Goal: Use online tool/utility: Utilize a website feature to perform a specific function

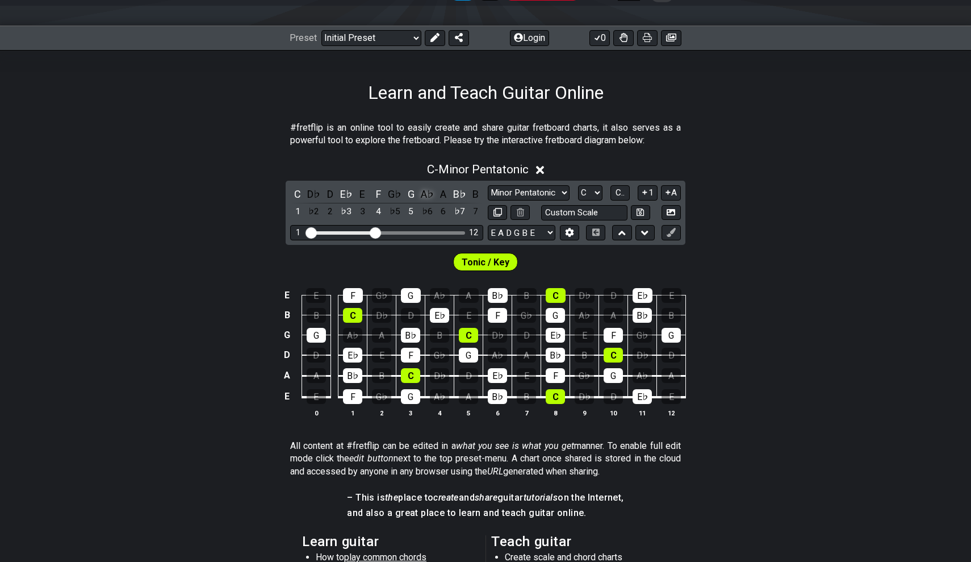
scroll to position [136, 0]
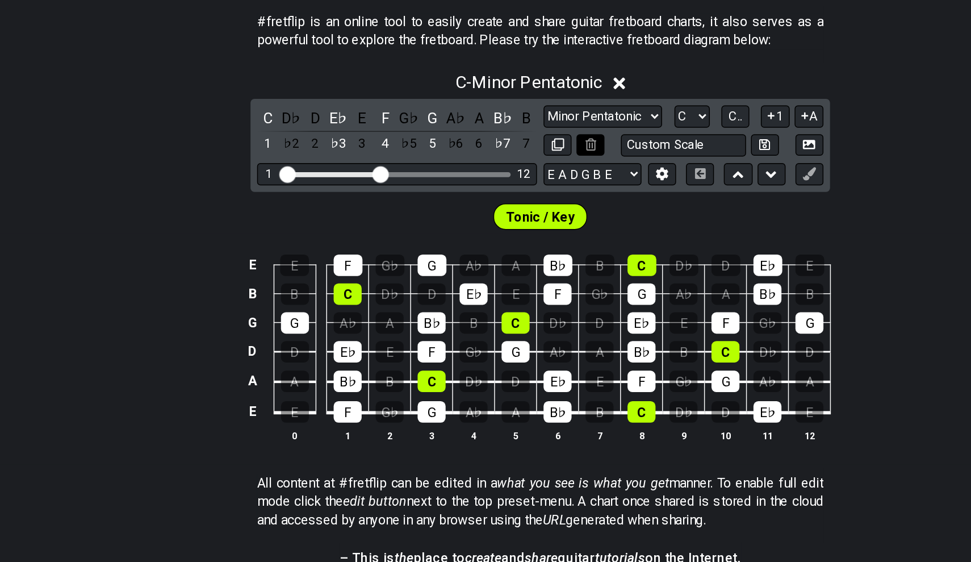
scroll to position [83, 0]
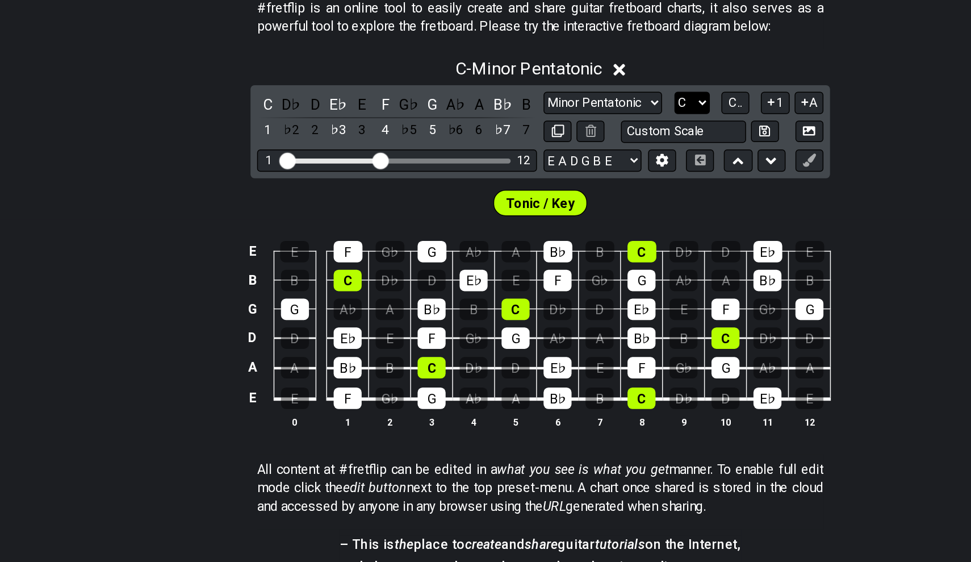
select select "A"
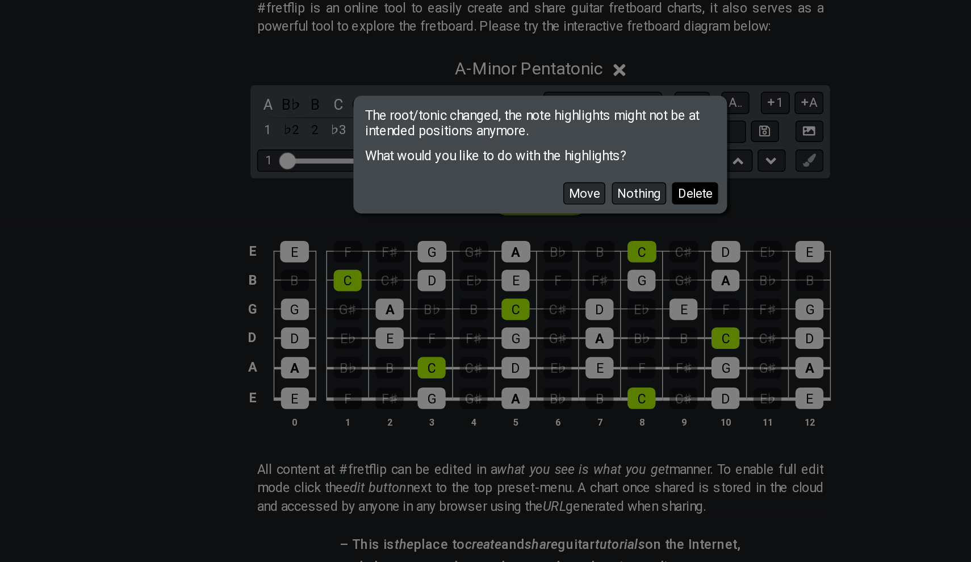
click at [576, 300] on button "Delete" at bounding box center [592, 307] width 32 height 15
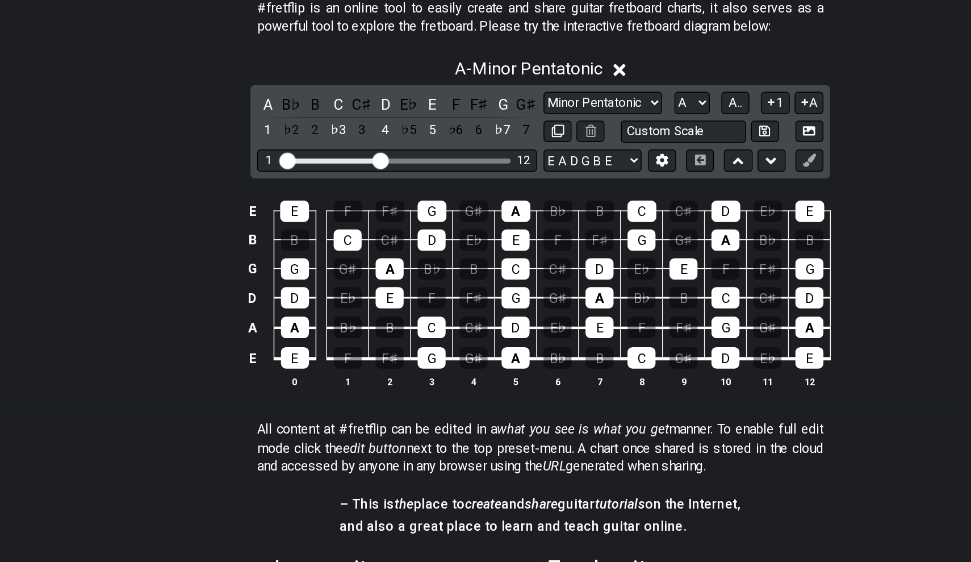
click at [286, 233] on div "A B♭ B C C♯ D E♭ E F F♯ G G♯ 1 ♭2 2 ♭3 3 4 ♭5 5 ♭6 6 ♭7 7 Minor Pentatonic Clic…" at bounding box center [486, 265] width 400 height 64
click at [290, 239] on div "A" at bounding box center [297, 246] width 15 height 15
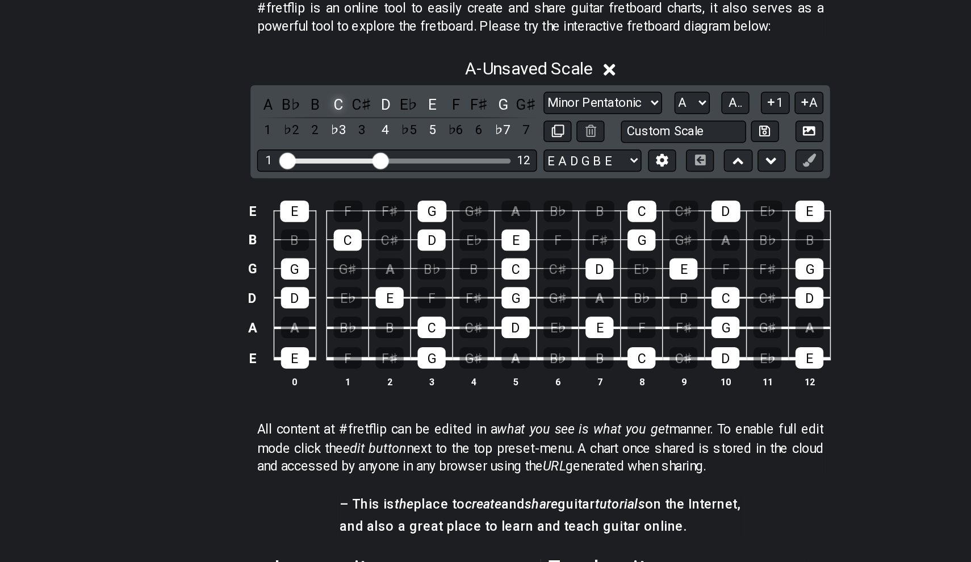
click at [339, 239] on div "C" at bounding box center [346, 246] width 15 height 15
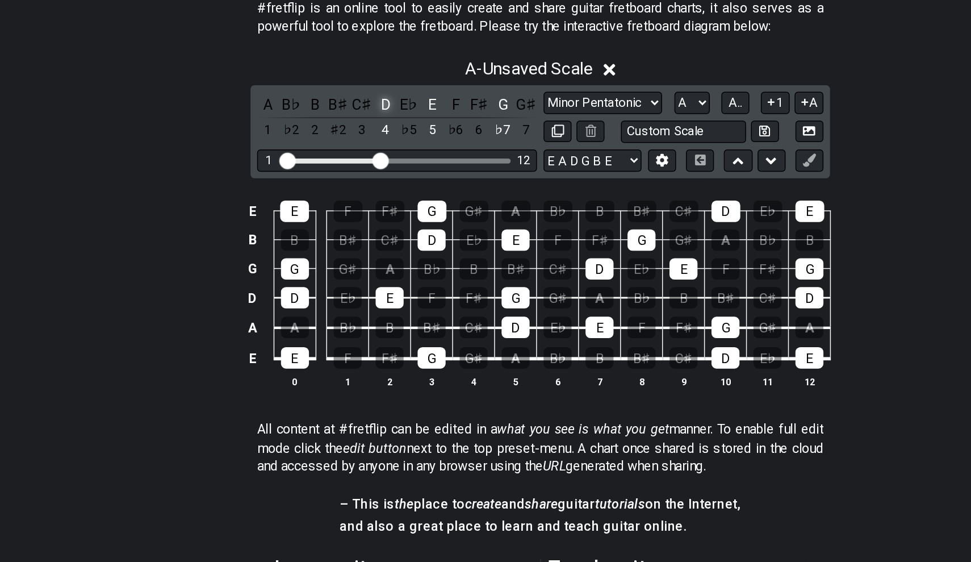
click at [371, 239] on div "D" at bounding box center [378, 246] width 15 height 15
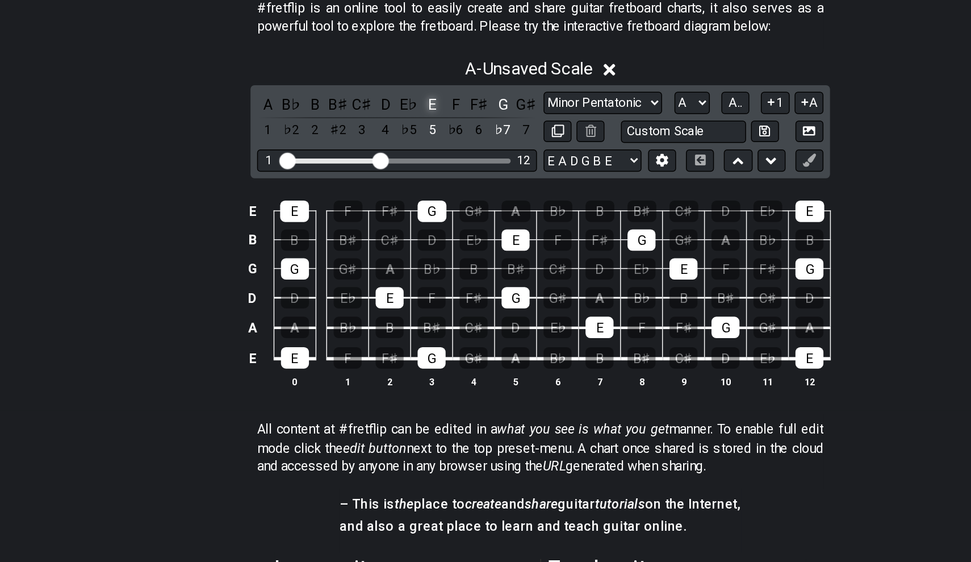
click at [404, 239] on div "E" at bounding box center [411, 246] width 15 height 15
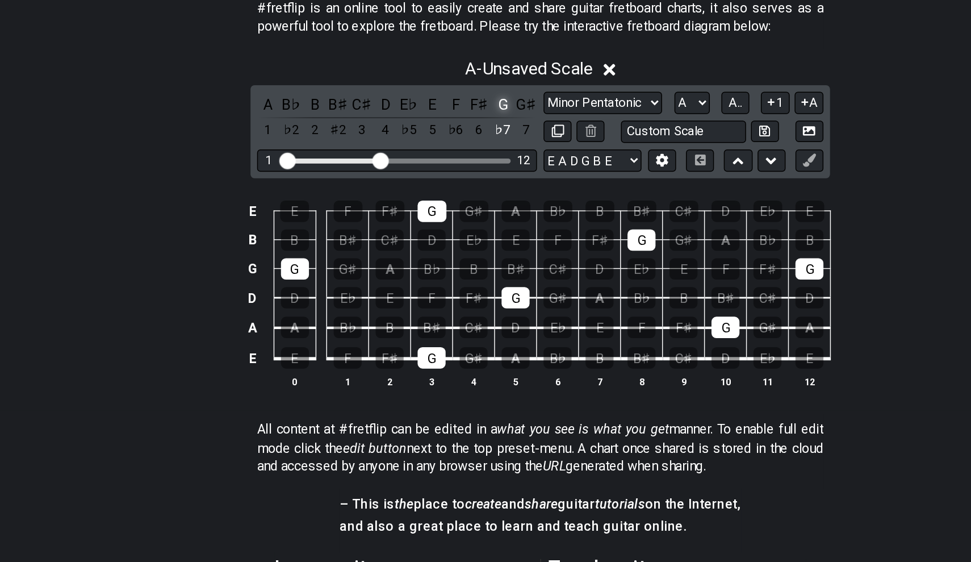
click at [452, 239] on div "G" at bounding box center [459, 246] width 15 height 15
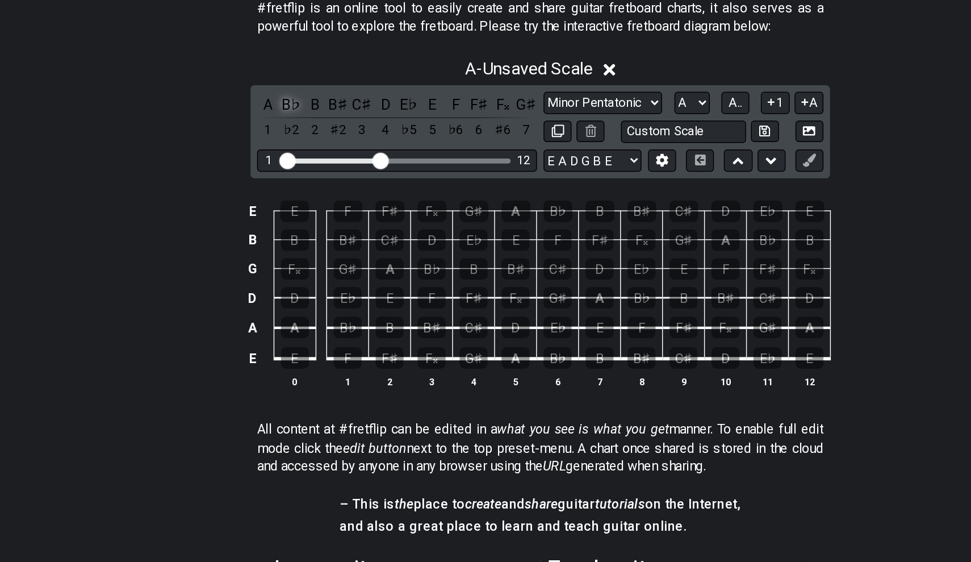
click at [307, 239] on div "B♭" at bounding box center [314, 246] width 15 height 15
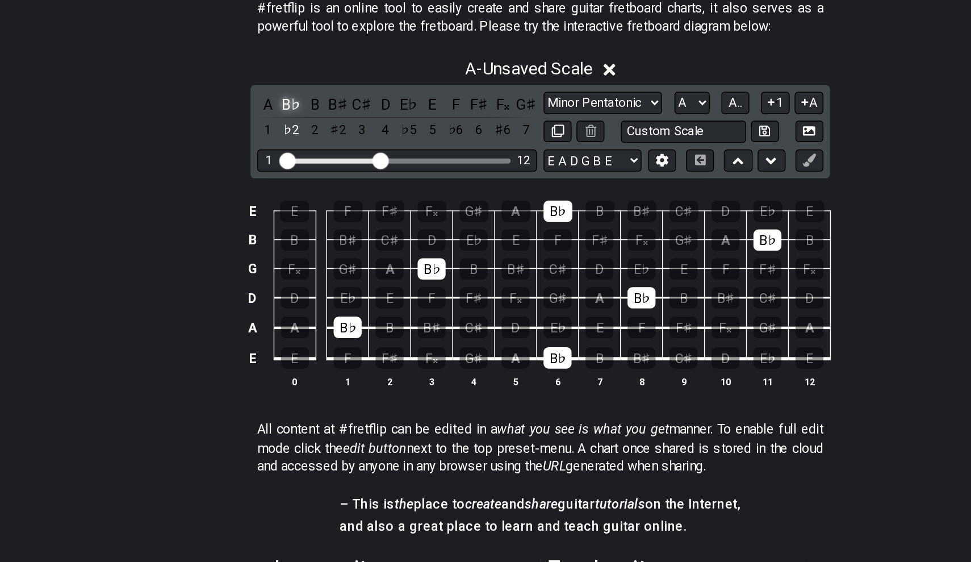
click at [307, 239] on div "B♭" at bounding box center [314, 246] width 15 height 15
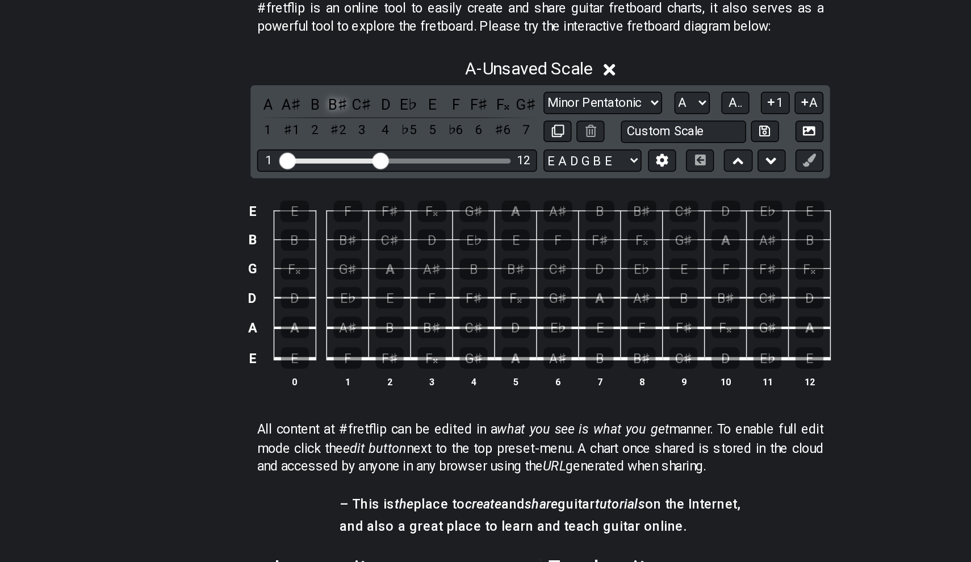
click at [339, 239] on div "B♯" at bounding box center [346, 246] width 15 height 15
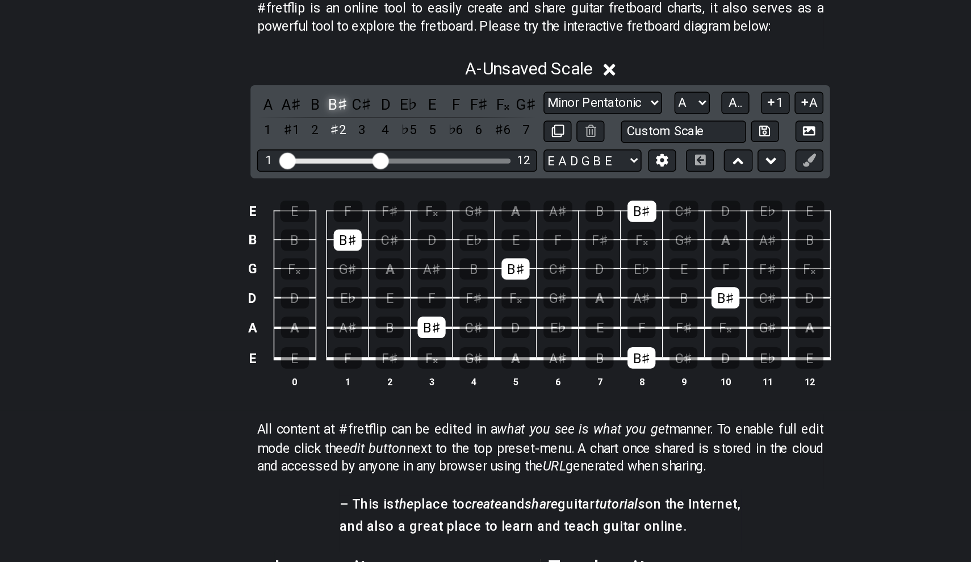
click at [339, 239] on div "B♯" at bounding box center [346, 246] width 15 height 15
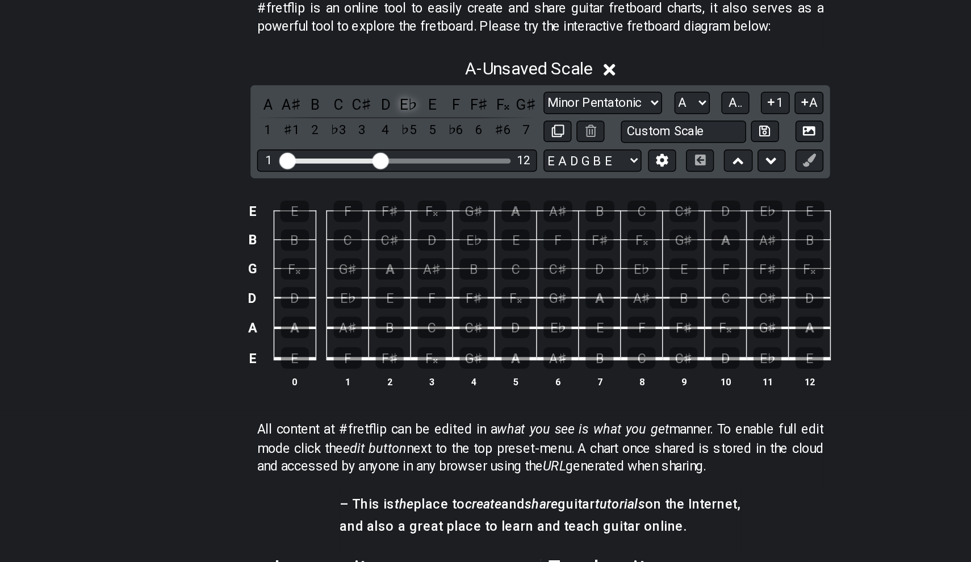
click at [387, 239] on div "E♭" at bounding box center [394, 246] width 15 height 15
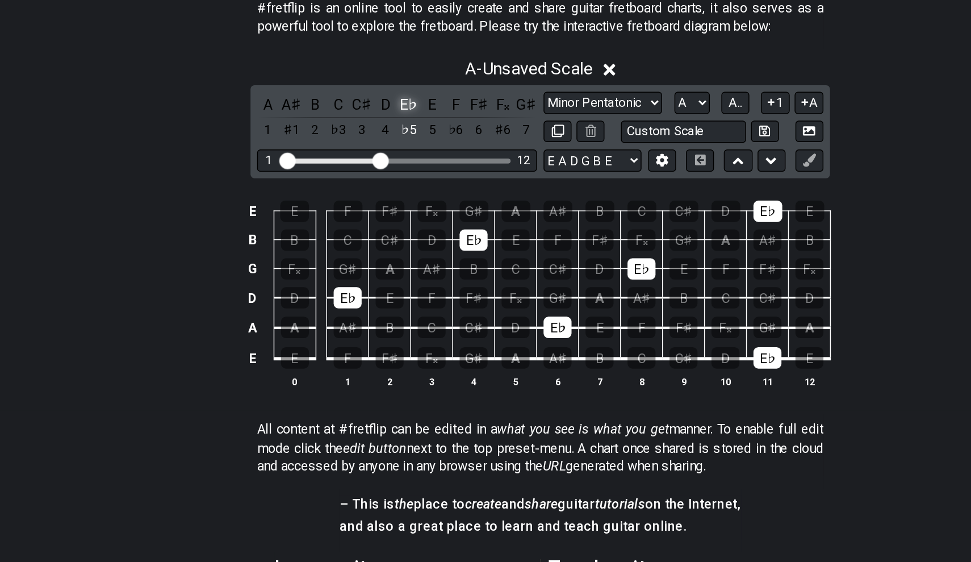
click at [387, 239] on div "E♭" at bounding box center [394, 246] width 15 height 15
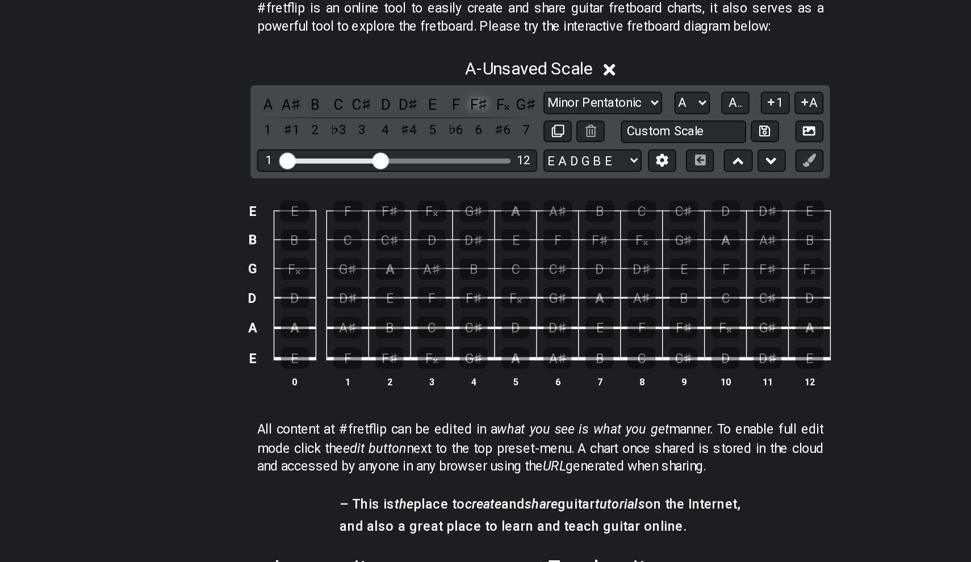
click at [436, 239] on div "F♯" at bounding box center [443, 246] width 15 height 15
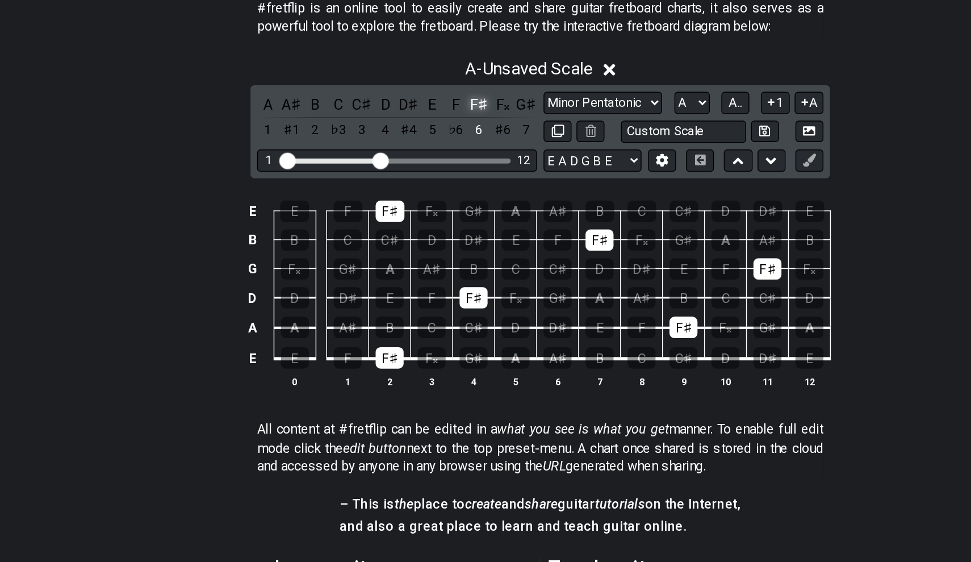
click at [436, 239] on div "F♯" at bounding box center [443, 246] width 15 height 15
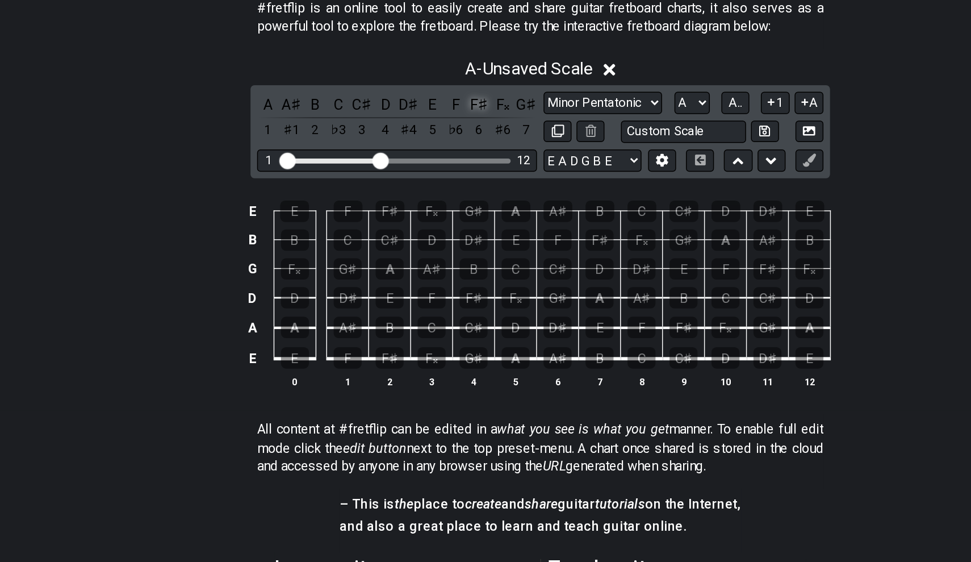
click at [436, 239] on div "F♯" at bounding box center [443, 246] width 15 height 15
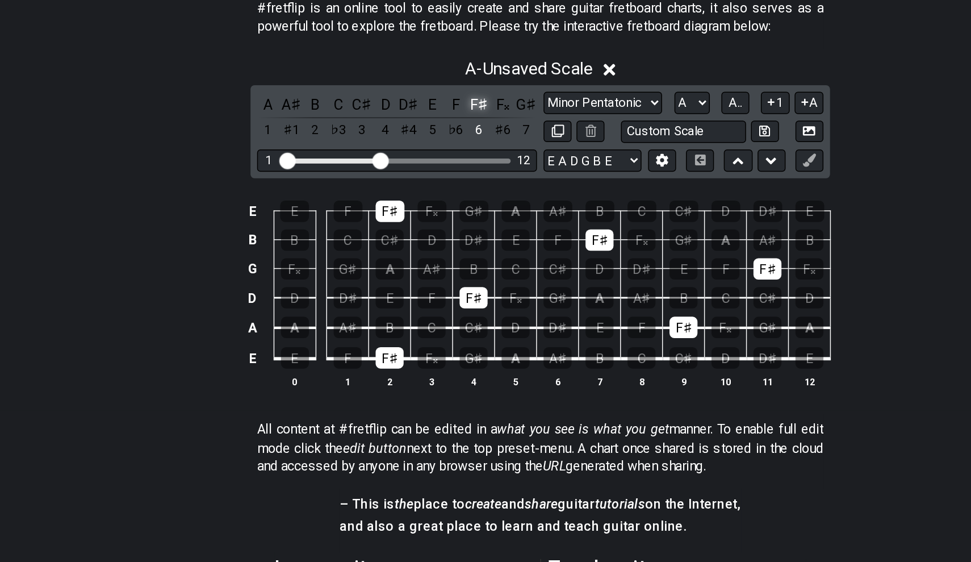
click at [436, 239] on div "F♯" at bounding box center [443, 246] width 15 height 15
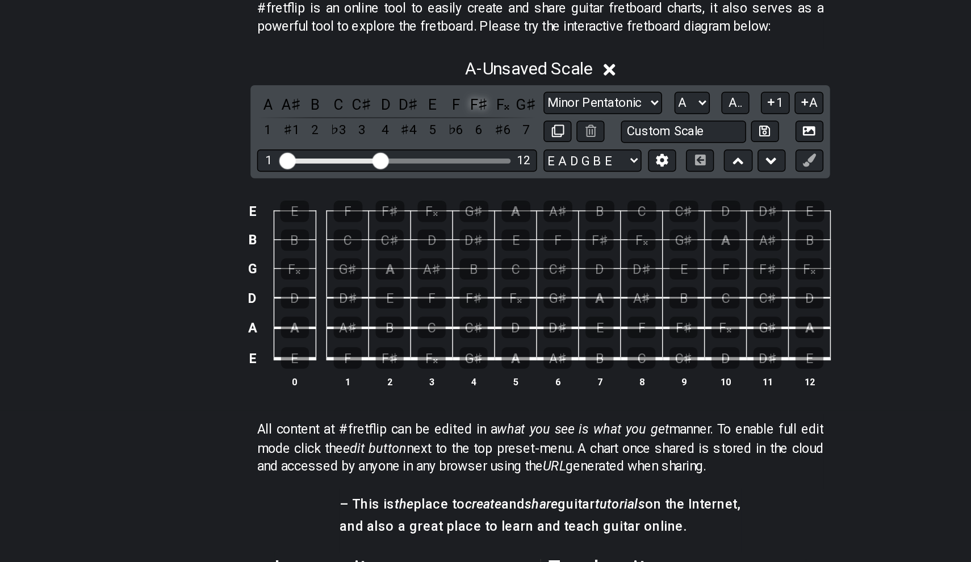
click at [436, 239] on div "F♯" at bounding box center [443, 246] width 15 height 15
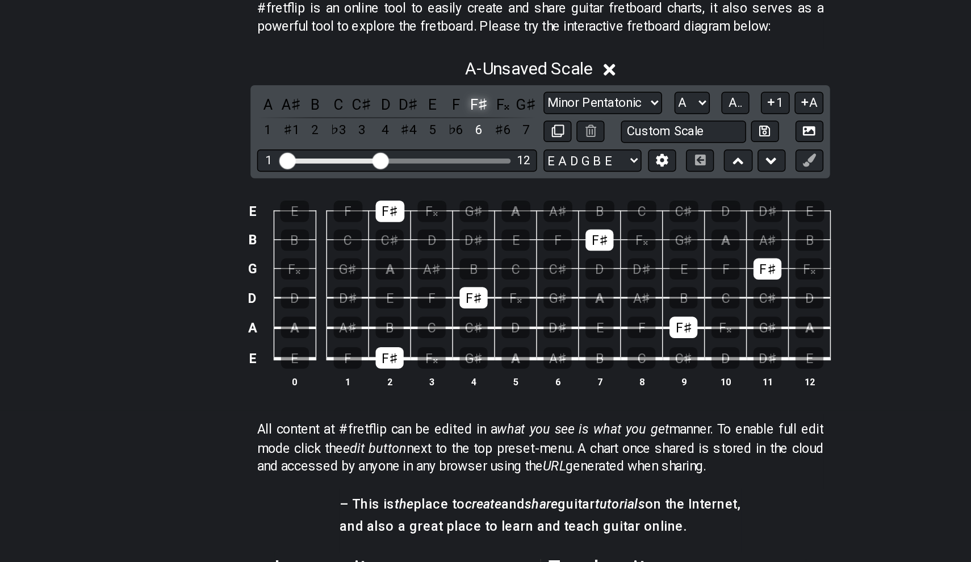
click at [436, 239] on div "F♯" at bounding box center [443, 246] width 15 height 15
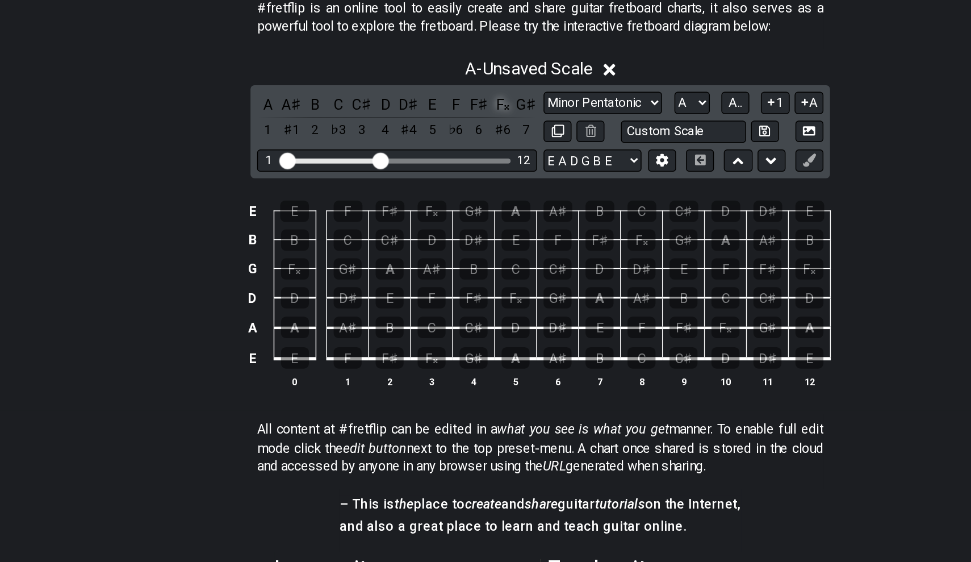
click at [452, 239] on div "F𝄪" at bounding box center [459, 246] width 15 height 15
click at [459, 413] on div "A" at bounding box center [468, 420] width 19 height 15
click at [546, 413] on div "C" at bounding box center [555, 420] width 19 height 15
click at [459, 392] on div "D" at bounding box center [468, 399] width 19 height 15
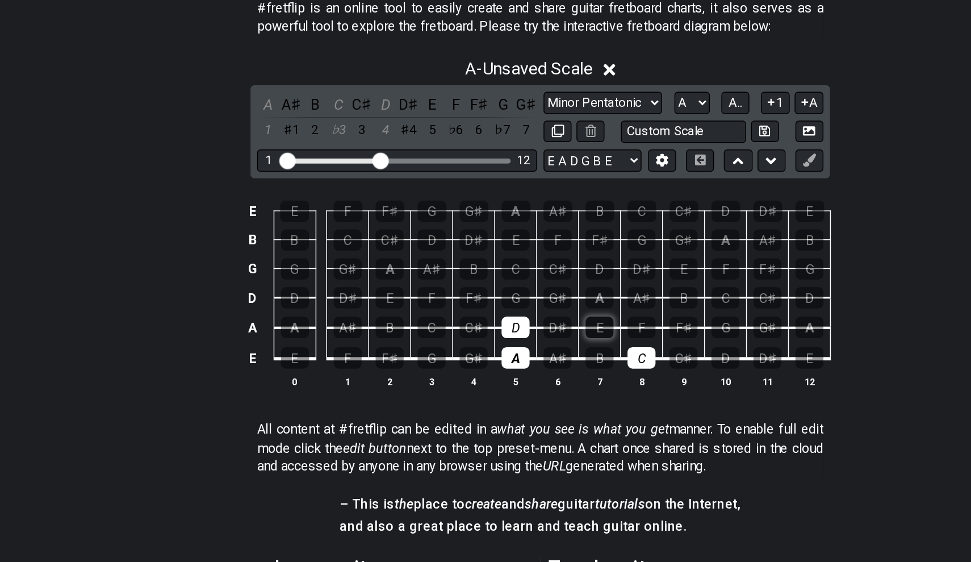
click at [517, 392] on div "E" at bounding box center [526, 399] width 19 height 15
click at [459, 372] on div "G" at bounding box center [468, 379] width 19 height 15
click at [517, 372] on div "A" at bounding box center [526, 379] width 19 height 15
click at [459, 352] on div "C" at bounding box center [468, 359] width 19 height 15
click at [517, 352] on div "D" at bounding box center [526, 359] width 19 height 15
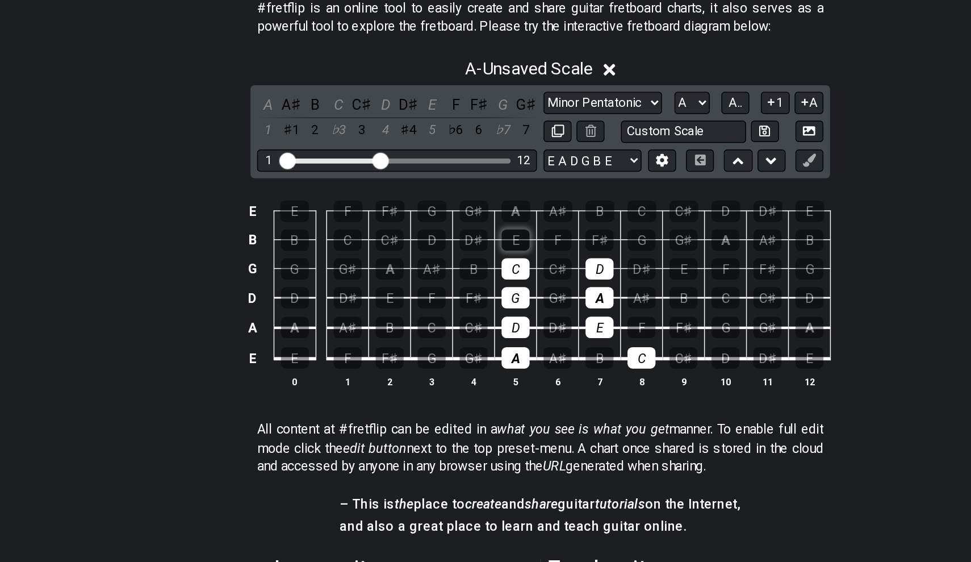
click at [459, 332] on div "E" at bounding box center [468, 339] width 19 height 15
click at [546, 332] on div "G" at bounding box center [555, 339] width 19 height 15
click at [459, 312] on div "A" at bounding box center [469, 319] width 20 height 15
click at [546, 312] on div "C" at bounding box center [556, 319] width 20 height 15
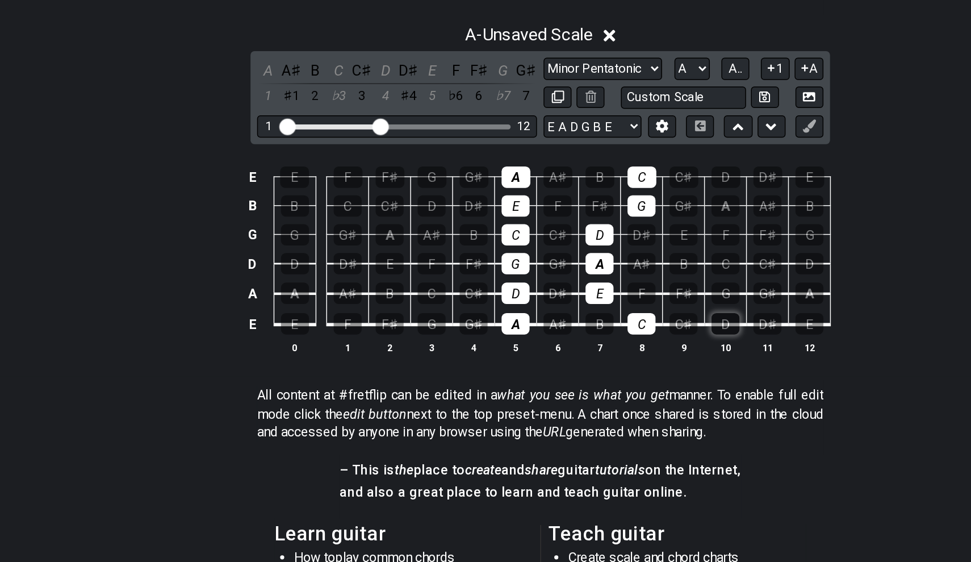
scroll to position [106, 0]
click at [546, 289] on div "C" at bounding box center [556, 296] width 20 height 15
click at [311, 151] on p "#fretflip is an online tool to easily create and share guitar fretboard charts,…" at bounding box center [485, 164] width 391 height 26
click at [299, 151] on p "#fretflip is an online tool to easily create and share guitar fretboard charts,…" at bounding box center [485, 164] width 391 height 26
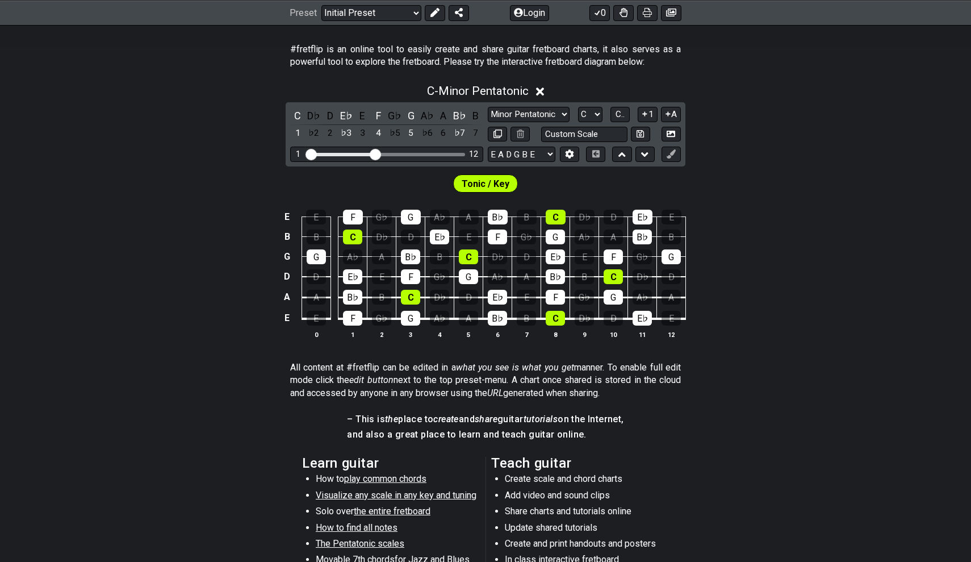
scroll to position [146, 0]
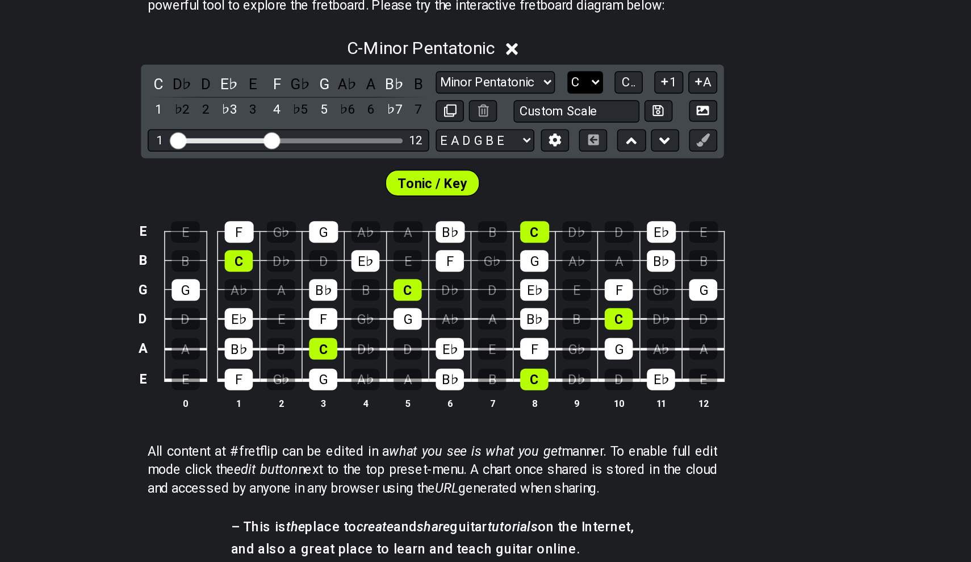
select select "A"
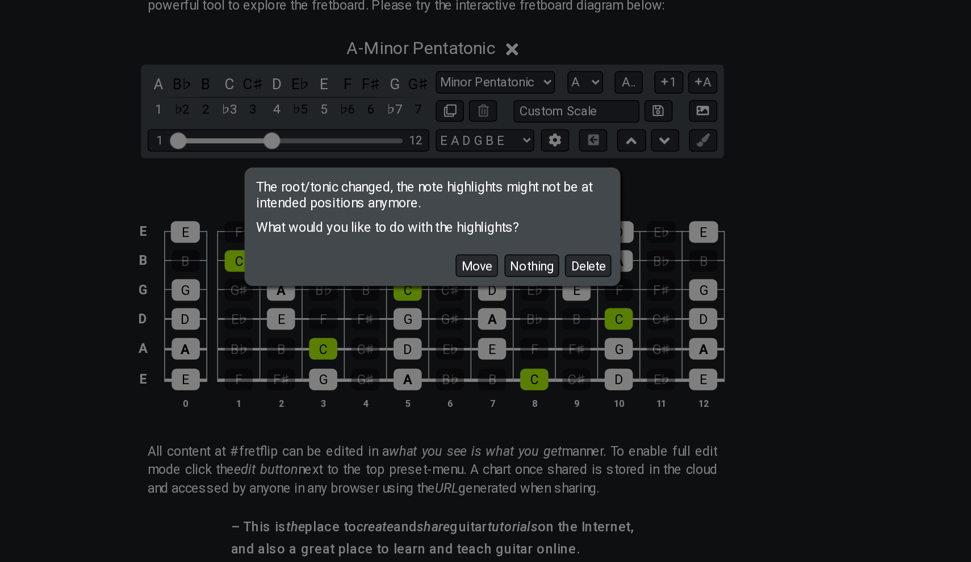
click at [337, 58] on div "The root/tonic changed, the note highlights might not be at intended positions …" at bounding box center [485, 281] width 971 height 562
click at [576, 300] on button "Delete" at bounding box center [592, 307] width 32 height 15
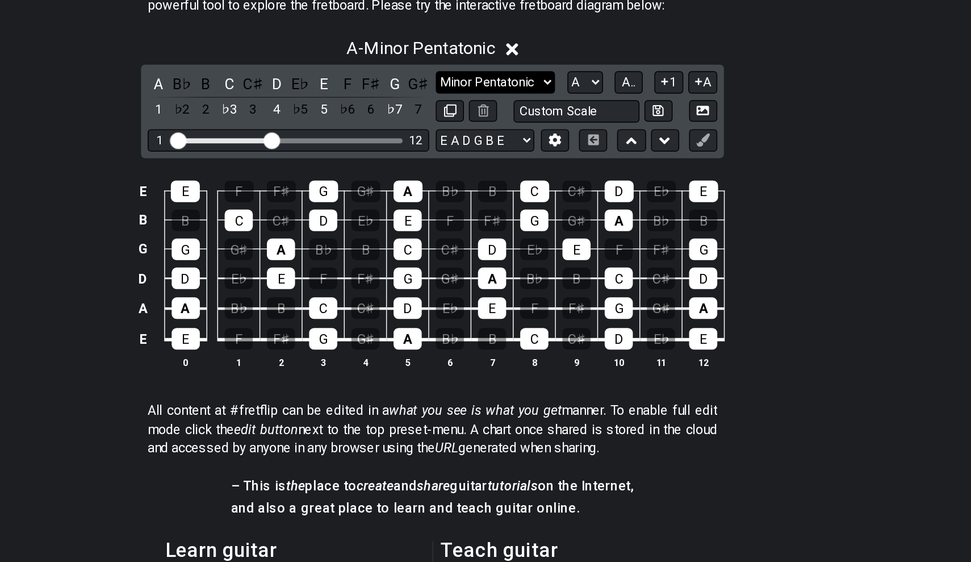
click at [488, 174] on select "Minor Pentatonic Click to edit Minor Pentatonic Major Pentatonic Minor Blues Ma…" at bounding box center [529, 181] width 82 height 15
select select "Major / [PERSON_NAME]"
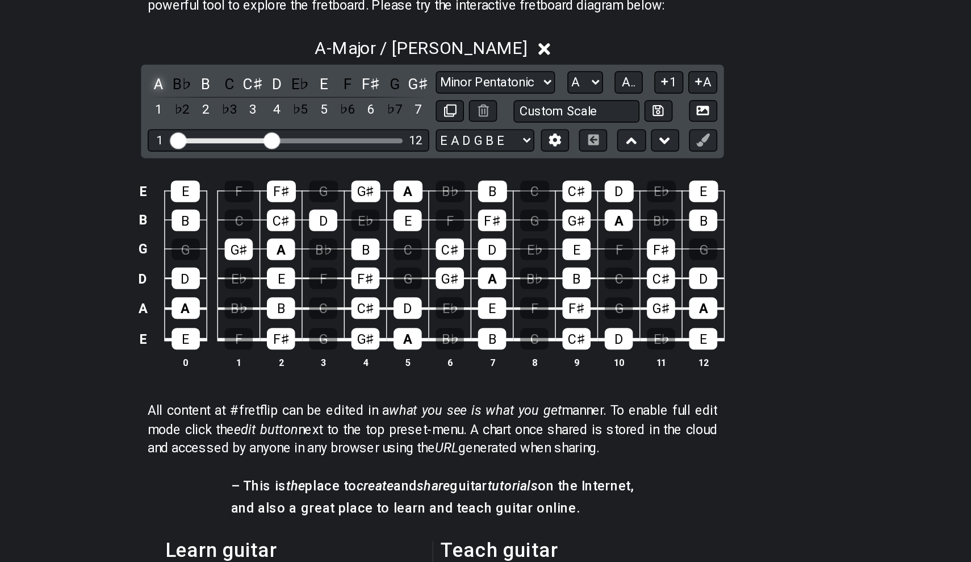
click at [290, 175] on div "A" at bounding box center [297, 182] width 15 height 15
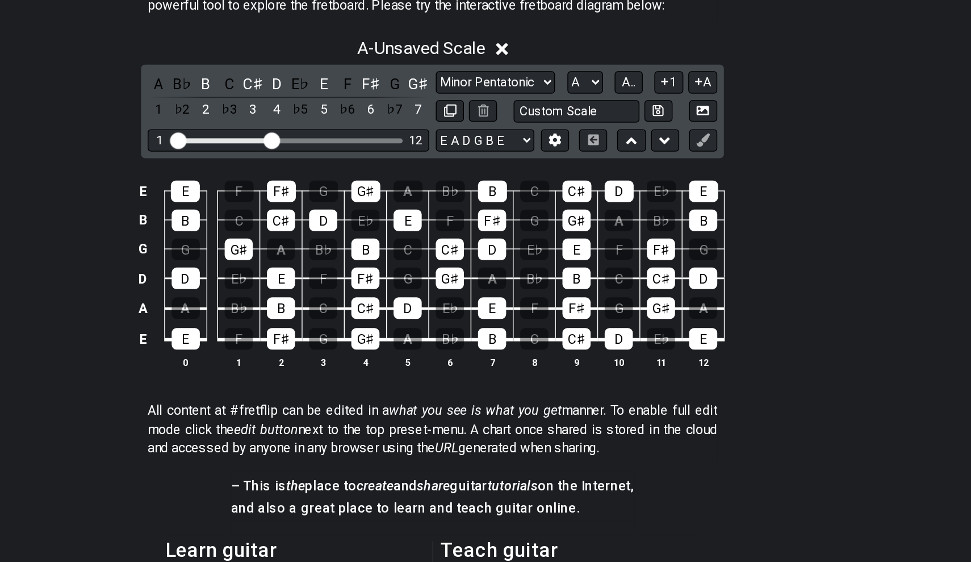
click at [290, 175] on div "A B♭ B C C♯ D E♭ E F F♯ G G♯ 1 ♭2 2 ♭3 3 4 ♭5 5 ♭6 6 ♭7 7" at bounding box center [386, 192] width 193 height 34
click at [323, 175] on div "B" at bounding box center [330, 182] width 15 height 15
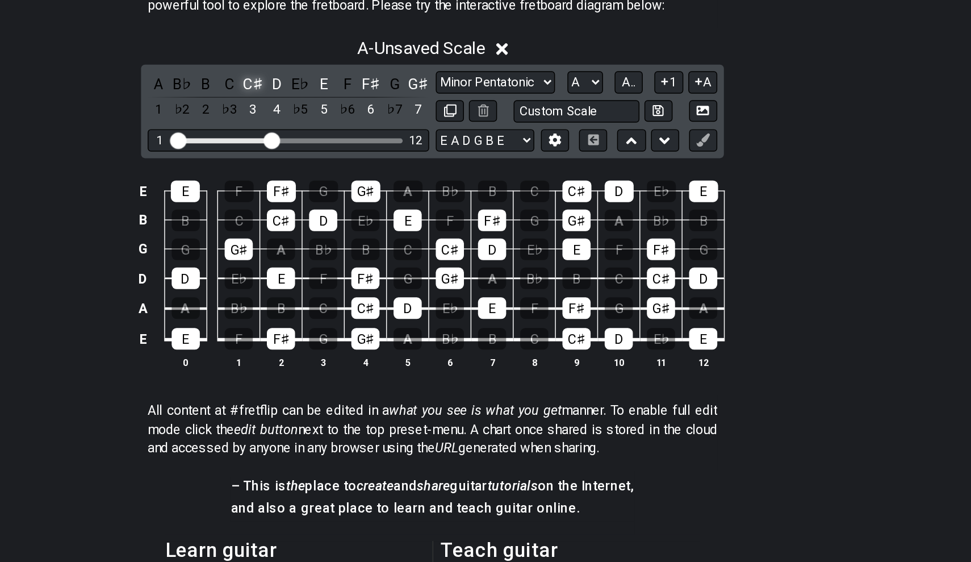
click at [355, 175] on div "C♯" at bounding box center [362, 182] width 15 height 15
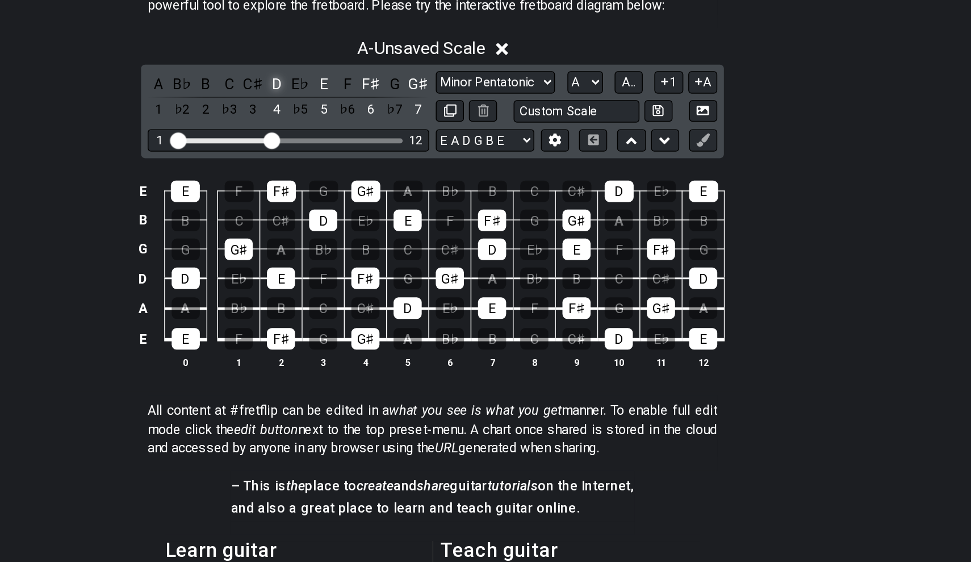
click at [371, 175] on div "D" at bounding box center [378, 182] width 15 height 15
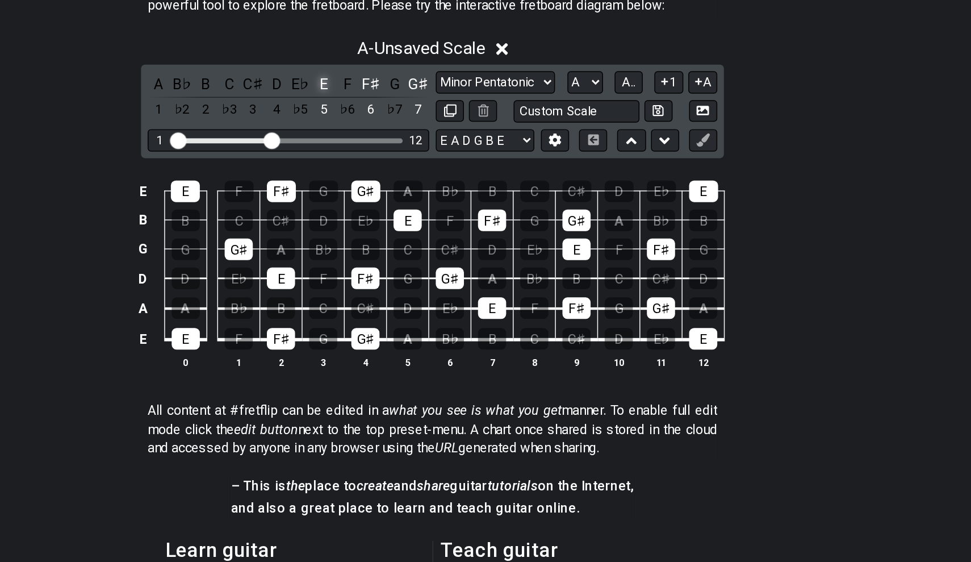
click at [404, 175] on div "E" at bounding box center [411, 182] width 15 height 15
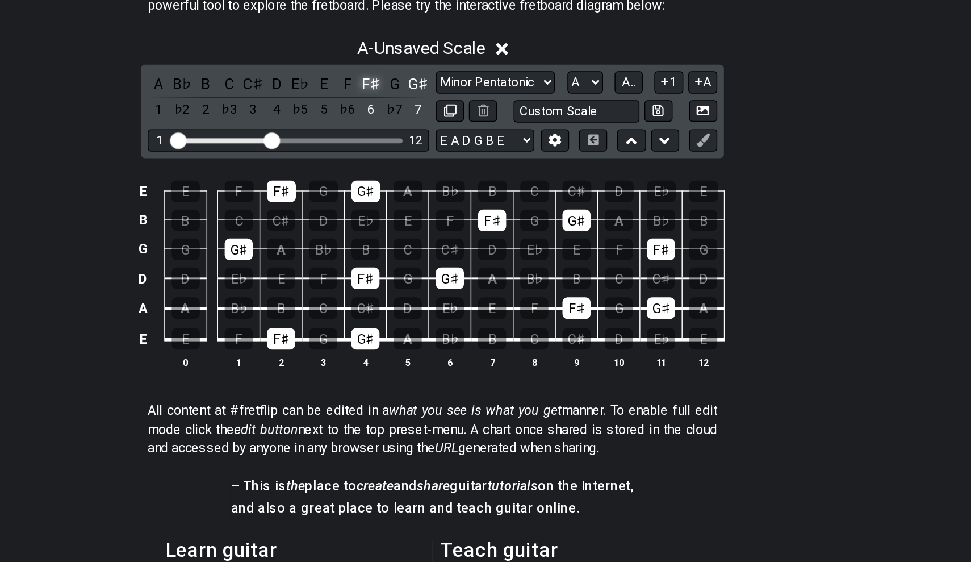
click at [436, 175] on div "F♯" at bounding box center [443, 182] width 15 height 15
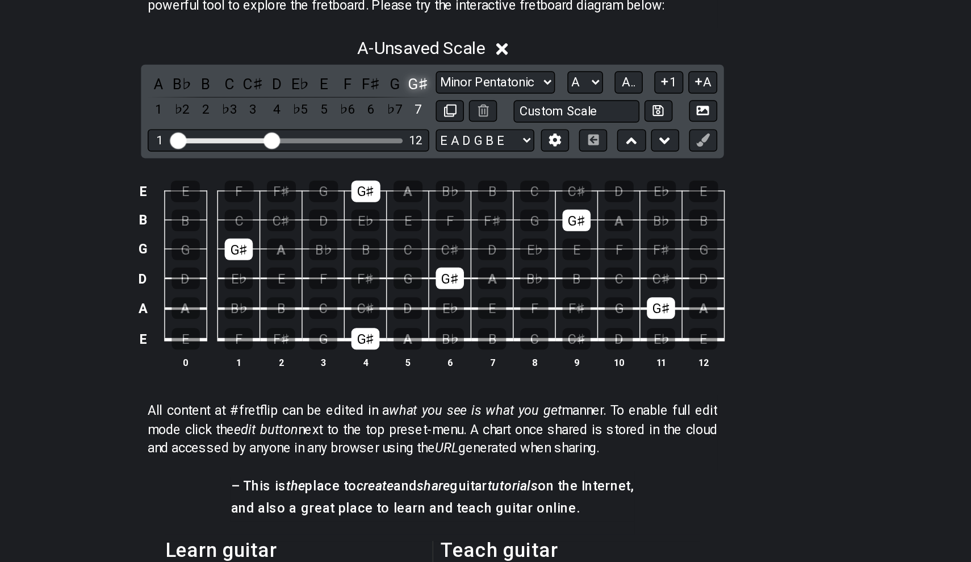
click at [469, 175] on div "G♯" at bounding box center [476, 182] width 15 height 15
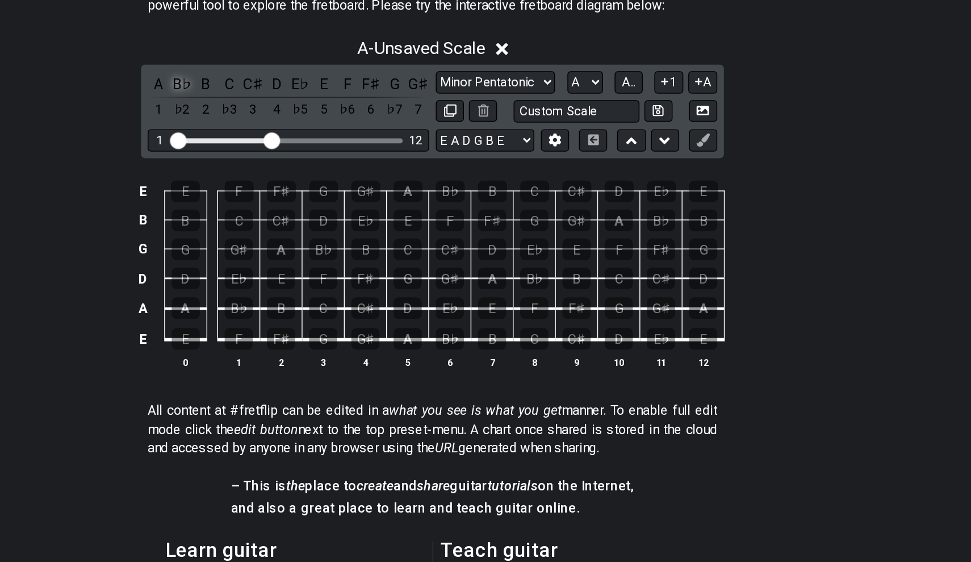
click at [307, 175] on div "B♭" at bounding box center [314, 182] width 15 height 15
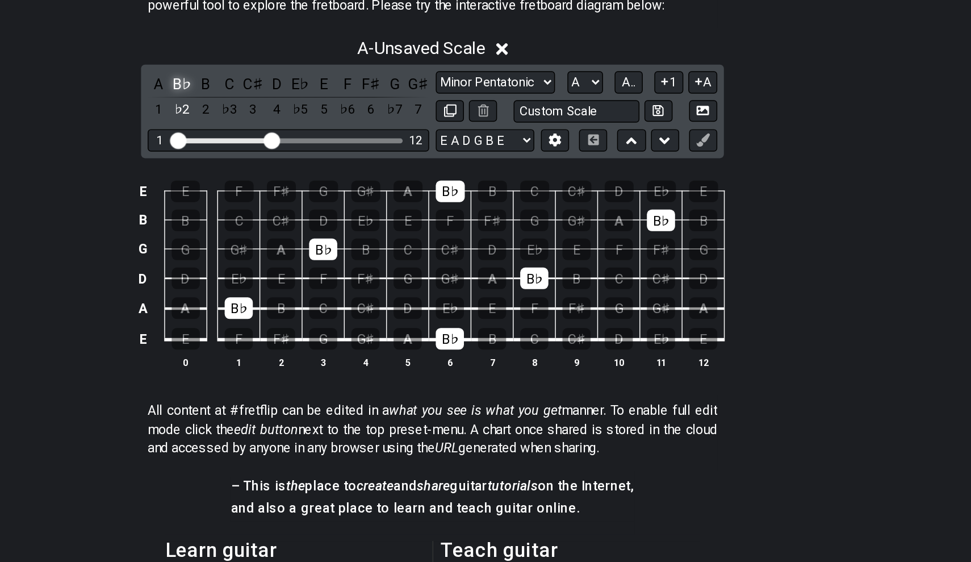
click at [307, 175] on div "B♭" at bounding box center [314, 182] width 15 height 15
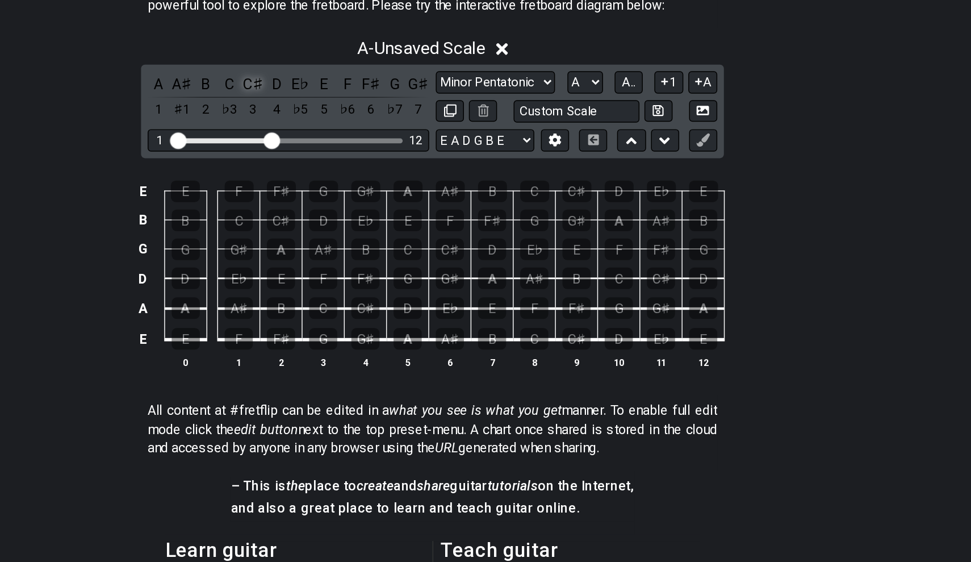
click at [355, 175] on div "C♯" at bounding box center [362, 182] width 15 height 15
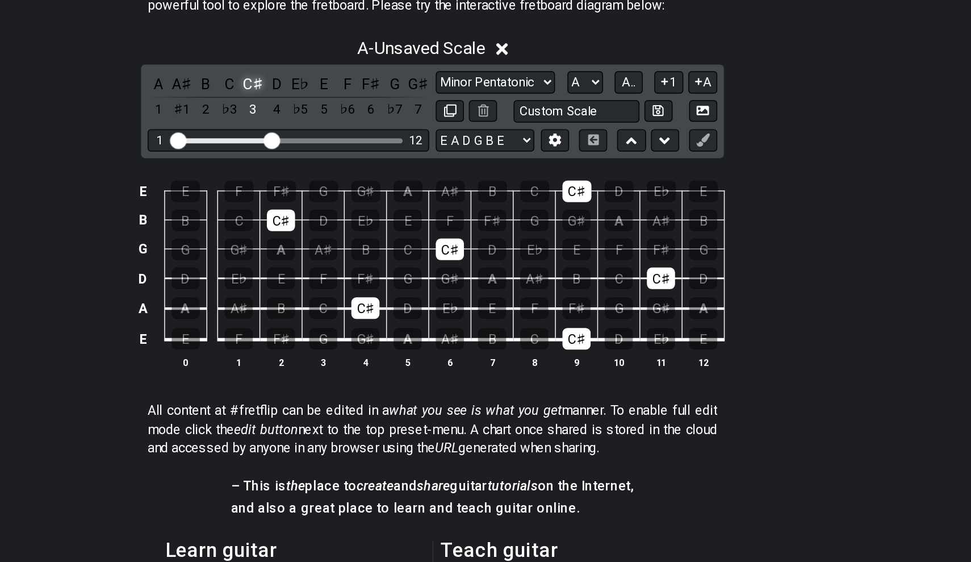
click at [355, 175] on div "C♯" at bounding box center [362, 182] width 15 height 15
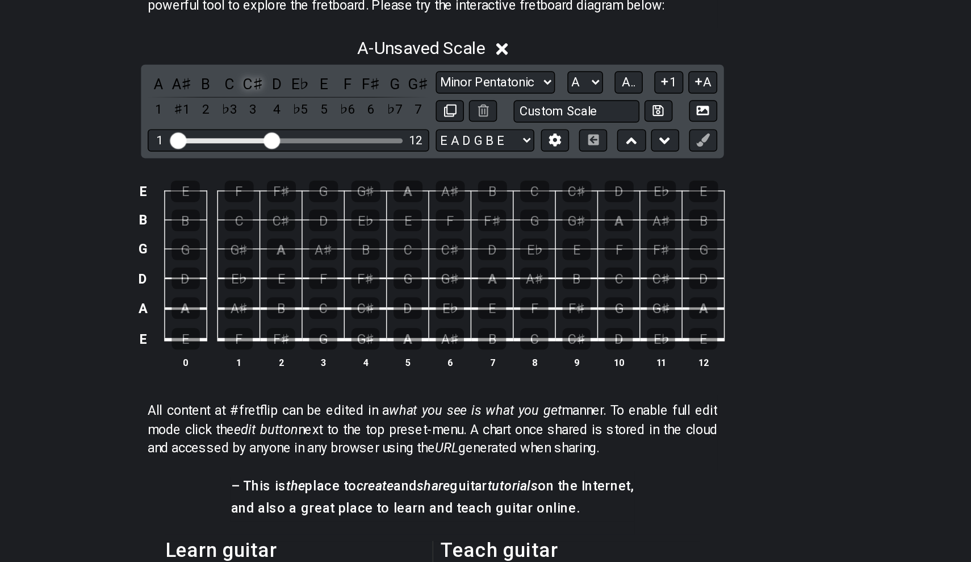
click at [355, 175] on div "C♯" at bounding box center [362, 182] width 15 height 15
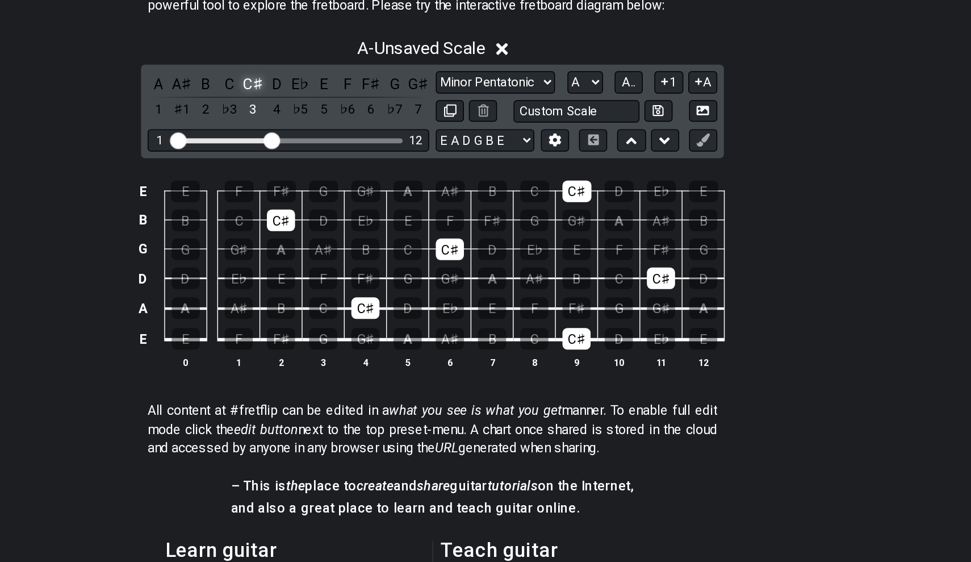
click at [355, 175] on div "C♯" at bounding box center [362, 182] width 15 height 15
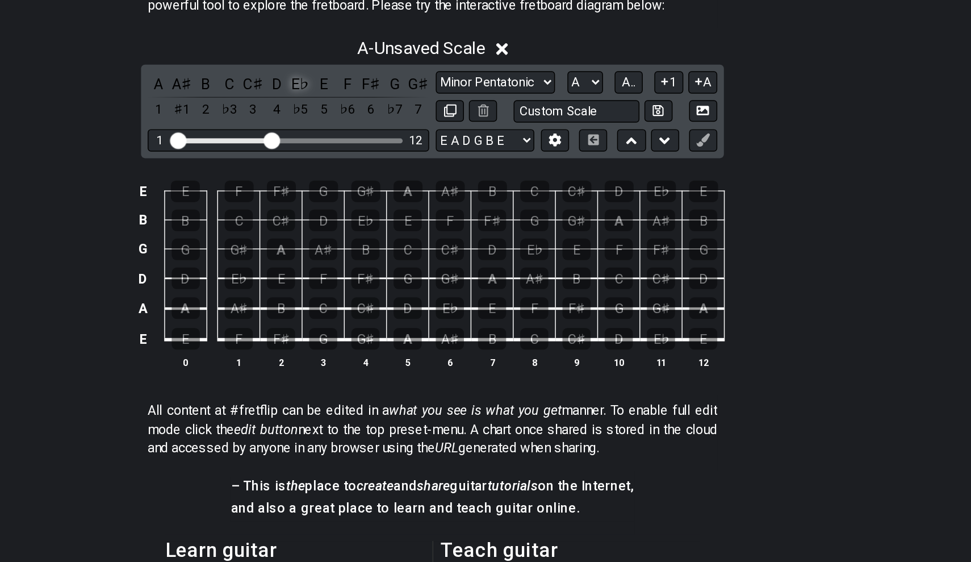
click at [387, 175] on div "E♭" at bounding box center [394, 182] width 15 height 15
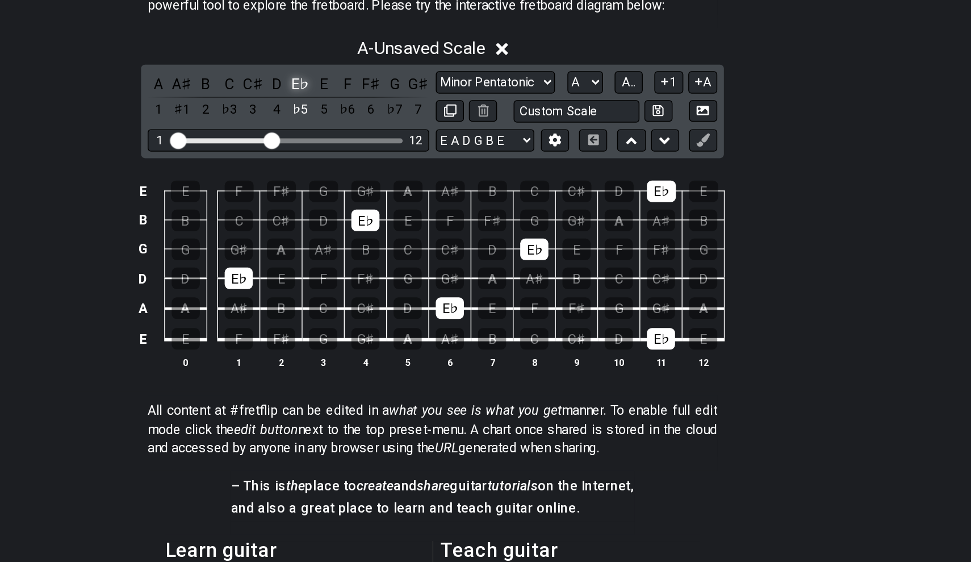
click at [387, 175] on div "E♭" at bounding box center [394, 182] width 15 height 15
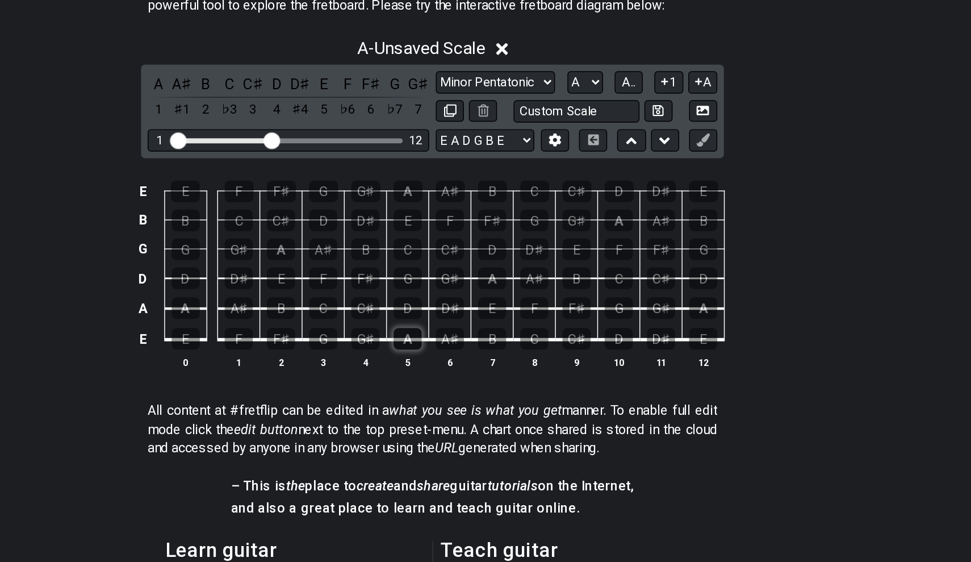
click at [459, 350] on div "A" at bounding box center [468, 357] width 19 height 15
click at [517, 350] on div "B" at bounding box center [526, 357] width 19 height 15
click at [430, 329] on div "C♯" at bounding box center [439, 336] width 19 height 15
click at [459, 329] on div "D" at bounding box center [468, 336] width 19 height 15
click at [517, 329] on div "E" at bounding box center [526, 336] width 19 height 15
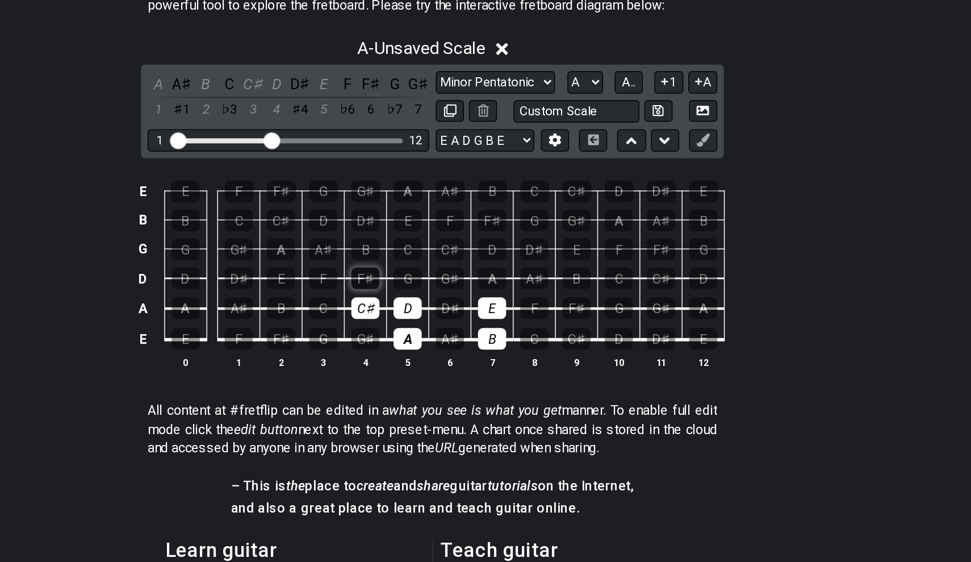
click at [430, 309] on div "F♯" at bounding box center [439, 316] width 19 height 15
click at [483, 316] on td "D♯" at bounding box center [497, 326] width 29 height 21
click at [488, 309] on div "G♯" at bounding box center [497, 316] width 19 height 15
click at [517, 309] on div "A" at bounding box center [526, 316] width 19 height 15
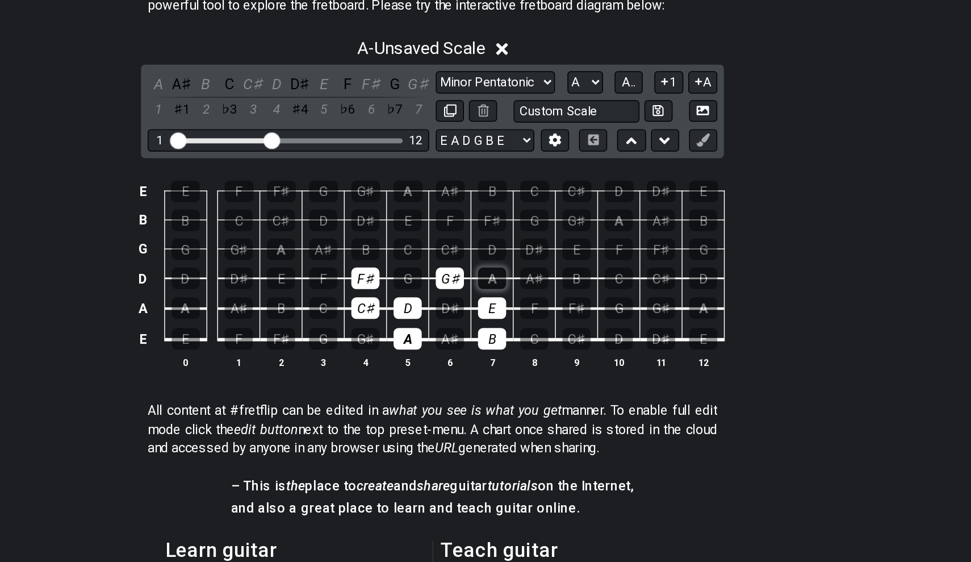
click at [517, 309] on div "A" at bounding box center [526, 316] width 19 height 15
click at [575, 309] on div "B" at bounding box center [584, 316] width 19 height 15
click at [488, 289] on div "C♯" at bounding box center [497, 296] width 19 height 15
click at [517, 289] on div "D" at bounding box center [526, 296] width 19 height 15
click at [575, 289] on div "E" at bounding box center [584, 296] width 19 height 15
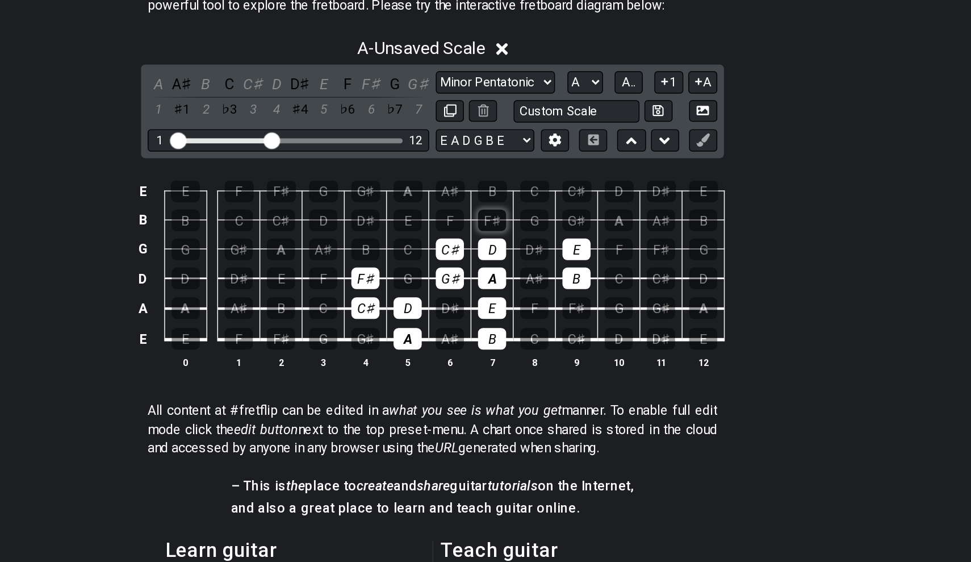
click at [517, 269] on div "F♯" at bounding box center [526, 276] width 19 height 15
click at [575, 269] on div "G♯" at bounding box center [584, 276] width 19 height 15
click at [604, 269] on div "A" at bounding box center [613, 276] width 19 height 15
click at [517, 289] on div "D" at bounding box center [526, 296] width 19 height 15
click at [575, 269] on div "G♯" at bounding box center [584, 276] width 19 height 15
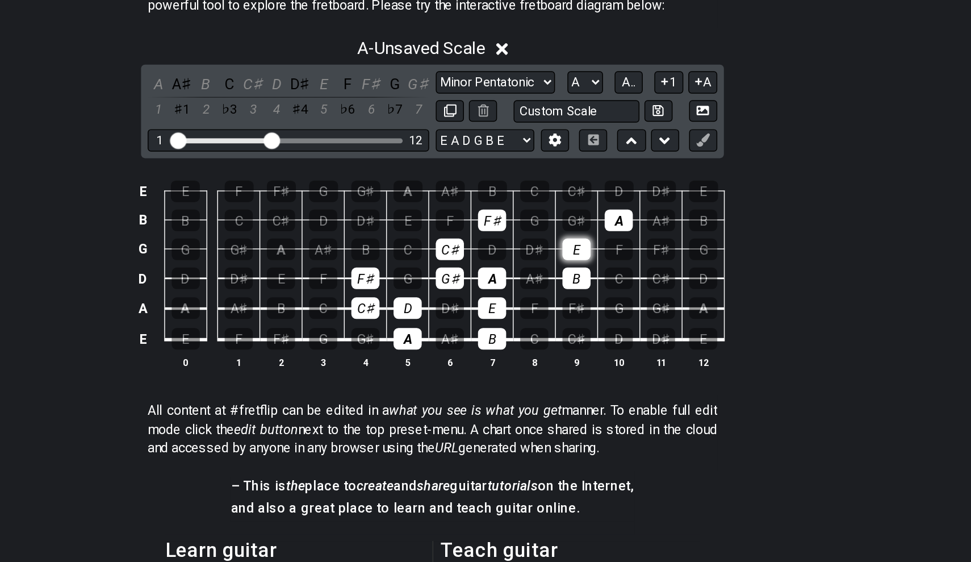
click at [575, 289] on div "E" at bounding box center [584, 296] width 19 height 15
click at [570, 296] on td "B" at bounding box center [584, 306] width 29 height 20
click at [575, 309] on div "B" at bounding box center [584, 316] width 19 height 15
click at [517, 269] on div "F♯" at bounding box center [526, 276] width 19 height 15
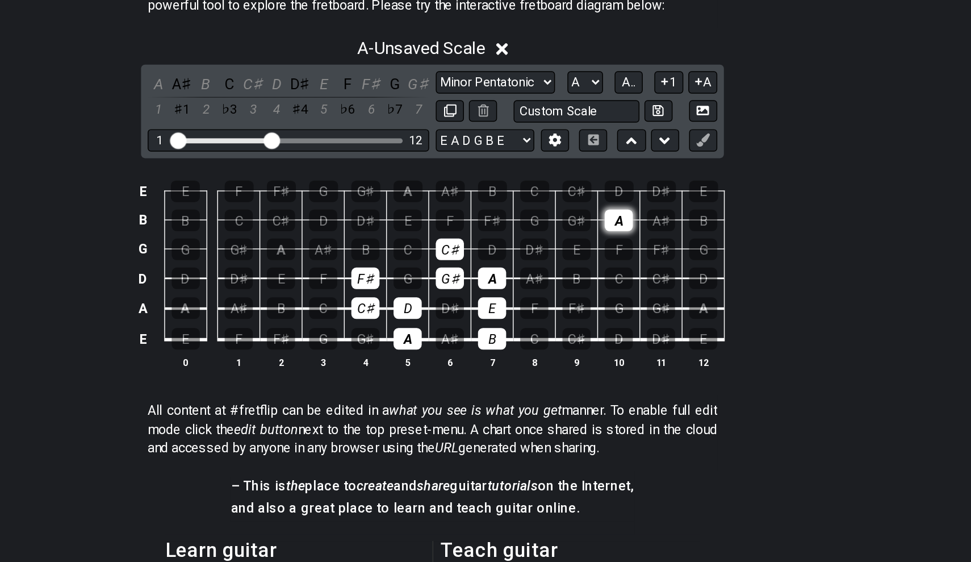
click at [604, 269] on div "A" at bounding box center [613, 276] width 19 height 15
click at [488, 289] on div "C♯" at bounding box center [497, 296] width 19 height 15
click at [430, 289] on div "B" at bounding box center [439, 296] width 19 height 15
click at [575, 309] on div "B" at bounding box center [584, 316] width 19 height 15
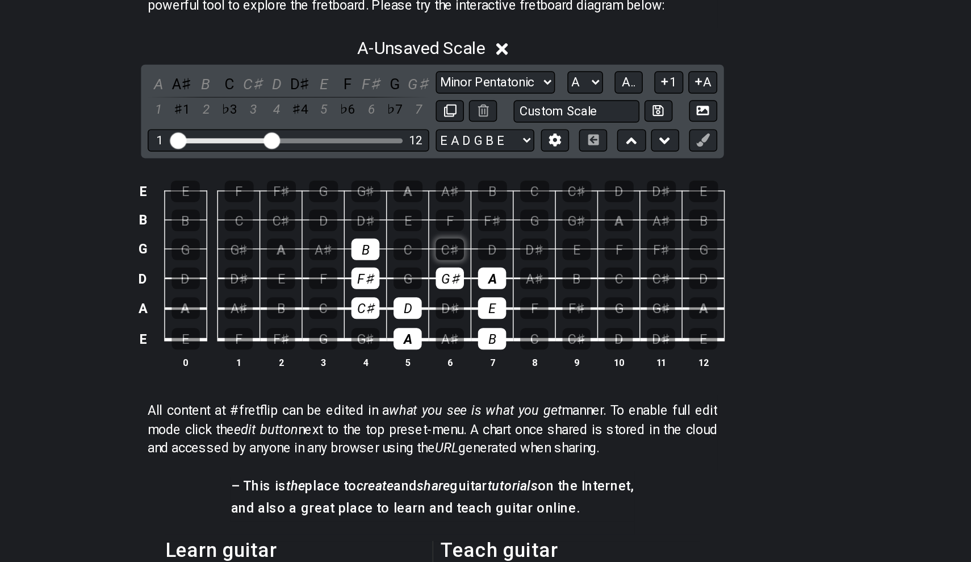
click at [488, 289] on div "C♯" at bounding box center [497, 296] width 19 height 15
click at [517, 289] on div "D" at bounding box center [526, 296] width 19 height 15
click at [459, 269] on div "E" at bounding box center [468, 276] width 19 height 15
click at [517, 269] on div "F♯" at bounding box center [526, 276] width 19 height 15
click at [430, 249] on div "G♯" at bounding box center [440, 256] width 20 height 15
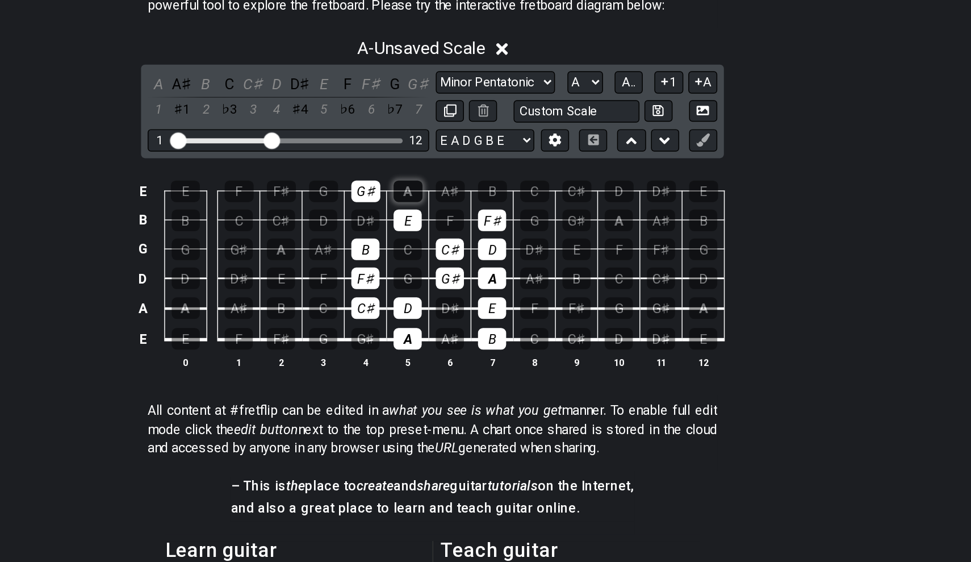
click at [459, 249] on div "A" at bounding box center [469, 256] width 20 height 15
click at [290, 111] on p "#fretflip is an online tool to easily create and share guitar fretboard charts,…" at bounding box center [485, 124] width 391 height 26
